Goal: Task Accomplishment & Management: Manage account settings

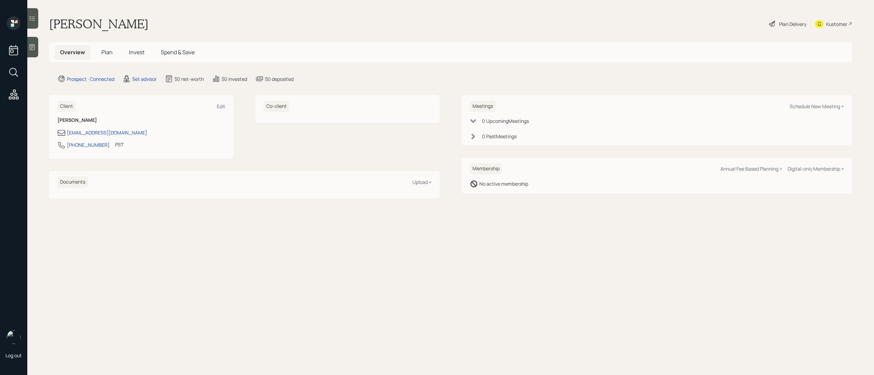
click at [33, 48] on icon at bounding box center [32, 47] width 7 height 7
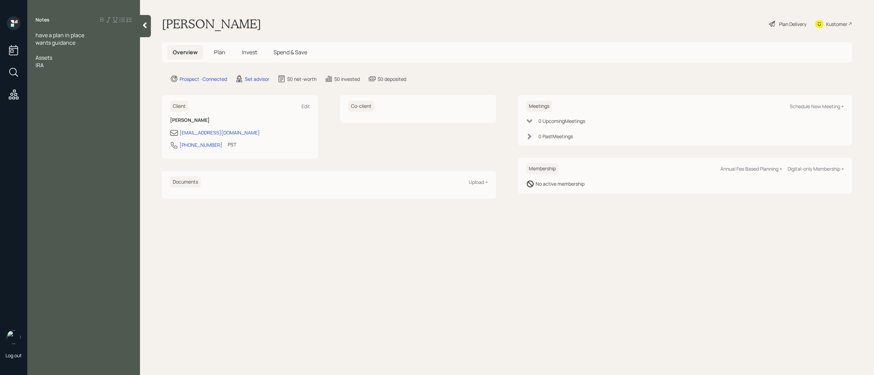
click at [49, 68] on div "IRA" at bounding box center [84, 65] width 96 height 8
click at [40, 52] on div at bounding box center [84, 50] width 96 height 8
click at [84, 58] on div "Husband Age [DEMOGRAPHIC_DATA]" at bounding box center [84, 58] width 96 height 8
click at [65, 79] on div "IRA- 100k" at bounding box center [84, 80] width 96 height 8
click at [69, 85] on div at bounding box center [84, 88] width 96 height 8
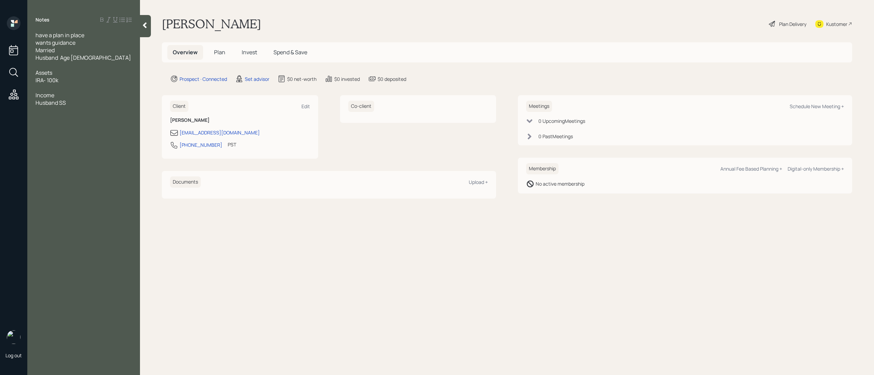
click at [83, 107] on div at bounding box center [84, 111] width 96 height 8
click at [85, 104] on div "Husband SS" at bounding box center [84, 103] width 96 height 8
click at [48, 88] on div at bounding box center [84, 88] width 96 height 8
click at [43, 89] on span "SAvings - 12k" at bounding box center [52, 88] width 32 height 8
click at [83, 101] on div "Husband SS - 3k" at bounding box center [84, 103] width 96 height 8
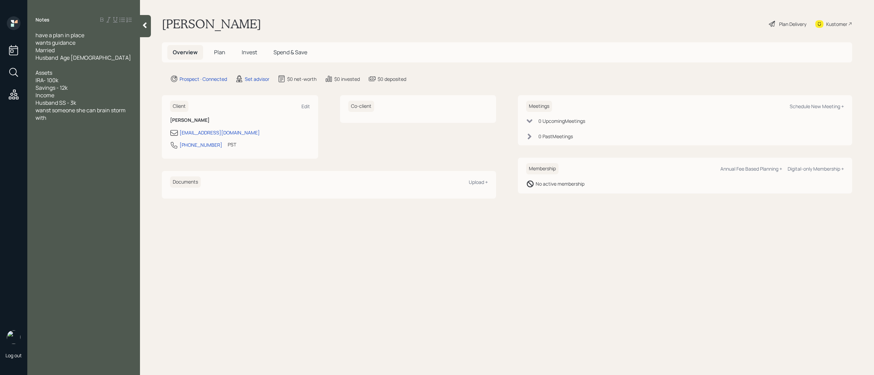
click at [49, 113] on span "wanst someone she can brain storm with" at bounding box center [81, 114] width 91 height 15
click at [88, 102] on div "Husband SS - 3k" at bounding box center [84, 103] width 96 height 8
click at [84, 122] on div "wants someone she can brain storm with" at bounding box center [84, 121] width 96 height 15
click at [77, 112] on div at bounding box center [84, 111] width 96 height 8
click at [62, 53] on div "Married" at bounding box center [84, 50] width 96 height 8
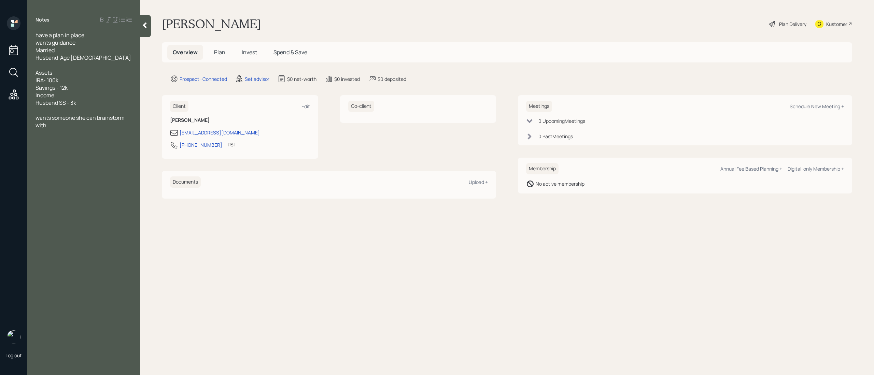
click at [68, 125] on div "wants someone she can brainstorm with" at bounding box center [84, 121] width 96 height 15
click at [61, 108] on div at bounding box center [84, 111] width 96 height 8
click at [62, 122] on div at bounding box center [84, 126] width 96 height 8
click at [69, 49] on div "Married" at bounding box center [84, 50] width 96 height 8
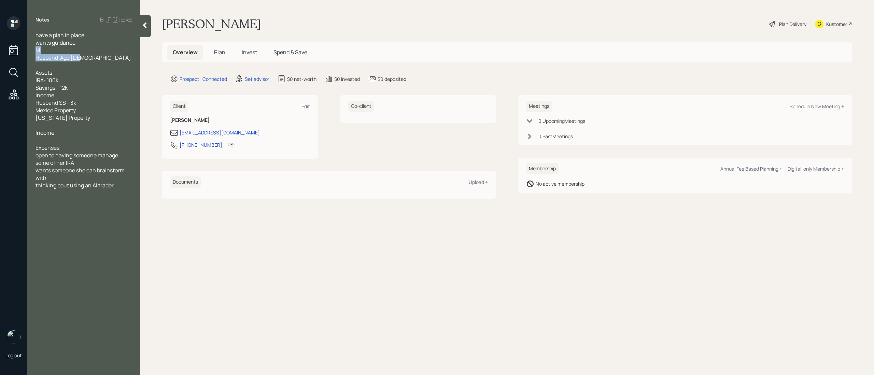
drag, startPoint x: 87, startPoint y: 57, endPoint x: 35, endPoint y: 53, distance: 52.1
click at [35, 53] on div "have a plan in place wants guidance M Husband Age [DEMOGRAPHIC_DATA] Assets IRA…" at bounding box center [83, 117] width 113 height 173
click at [80, 140] on div "Expenses" at bounding box center [84, 141] width 96 height 8
click at [59, 184] on div "wants someone she can brainstorm with" at bounding box center [84, 181] width 96 height 15
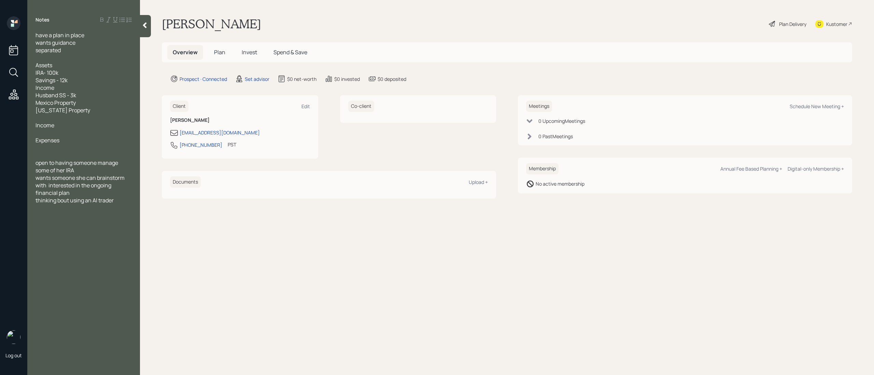
click at [51, 131] on div at bounding box center [84, 133] width 96 height 8
click at [73, 126] on div "Income" at bounding box center [84, 126] width 96 height 8
click at [57, 133] on span "Self emmployed" at bounding box center [56, 133] width 40 height 8
click at [99, 139] on div "Annual Income last year" at bounding box center [84, 141] width 96 height 8
click at [105, 150] on div "this year so far- 75k gross" at bounding box center [84, 148] width 96 height 8
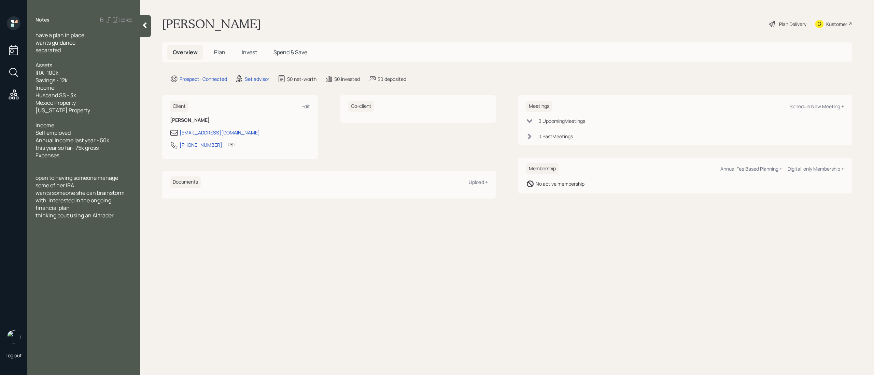
click at [82, 94] on div "Husband SS - 3k" at bounding box center [84, 96] width 96 height 8
click at [107, 96] on span "Husband SS - 3k getting hald of it" at bounding box center [77, 96] width 83 height 8
click at [69, 51] on div "separated" at bounding box center [84, 50] width 96 height 8
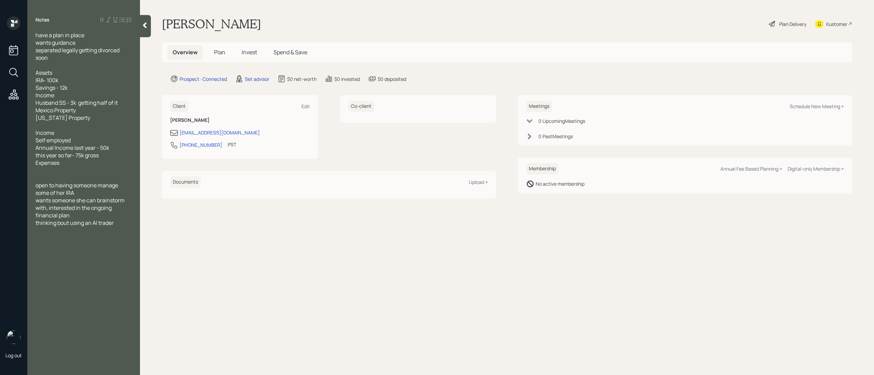
click at [112, 155] on div "this year so far- 75k gross" at bounding box center [84, 156] width 96 height 8
click at [53, 178] on div at bounding box center [84, 178] width 96 height 8
click at [117, 232] on div "thinking bout using an AI trader" at bounding box center [84, 231] width 96 height 8
click at [97, 182] on div at bounding box center [84, 186] width 96 height 8
click at [80, 171] on div "Expenses" at bounding box center [84, 171] width 96 height 8
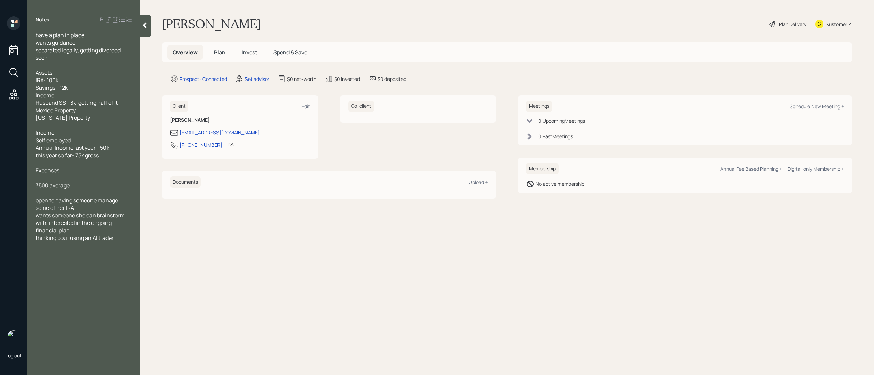
click at [83, 185] on div "3500 average" at bounding box center [84, 186] width 96 height 8
click at [90, 111] on div "Mexico Property" at bounding box center [84, 111] width 96 height 8
click at [88, 118] on div "[US_STATE] Property" at bounding box center [84, 118] width 96 height 8
click at [92, 112] on div "Mexico Property" at bounding box center [84, 111] width 96 height 8
click at [83, 128] on div "[US_STATE] Property value - 3.2 owns half of it" at bounding box center [84, 121] width 96 height 15
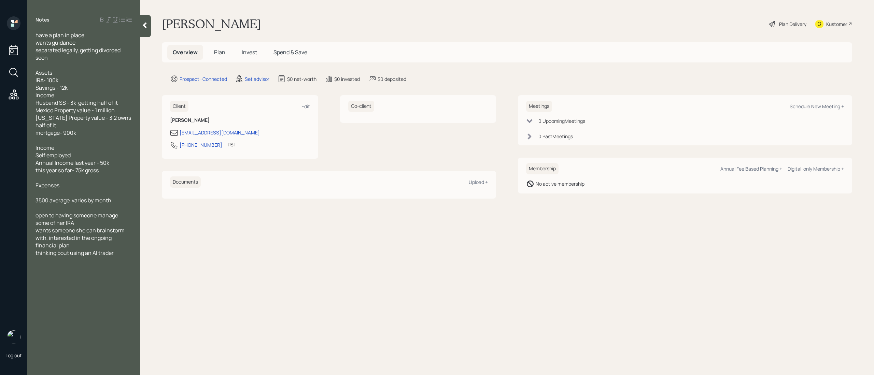
click at [52, 178] on div at bounding box center [84, 178] width 96 height 8
click at [119, 111] on div "Mexico Property value - 1 million" at bounding box center [84, 111] width 96 height 8
click at [119, 255] on div "thinking bout using an AI trader" at bounding box center [84, 253] width 96 height 8
click at [213, 256] on main "[PERSON_NAME] Plan Delivery Kustomer Overview Plan Invest Spend & Save Prospect…" at bounding box center [507, 187] width 734 height 375
click at [822, 107] on div "Schedule New Meeting +" at bounding box center [817, 106] width 54 height 6
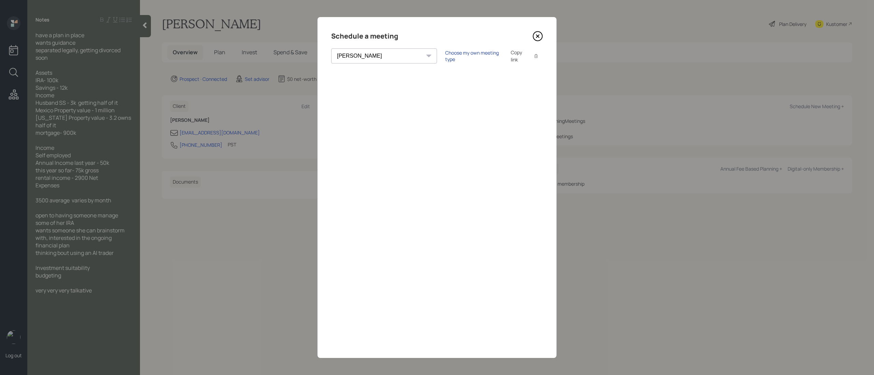
click at [445, 56] on div "Choose my own meeting type" at bounding box center [473, 56] width 57 height 13
click at [366, 56] on select "[PERSON_NAME] [PERSON_NAME] [PERSON_NAME] [PERSON_NAME] [PERSON_NAME] [PERSON_N…" at bounding box center [390, 55] width 118 height 15
select select "f14b762f-c7c2-4b89-9227-8fa891345eea"
click at [331, 48] on select "[PERSON_NAME] [PERSON_NAME] [PERSON_NAME] [PERSON_NAME] [PERSON_NAME] [PERSON_N…" at bounding box center [390, 55] width 118 height 15
